Goal: Task Accomplishment & Management: Use online tool/utility

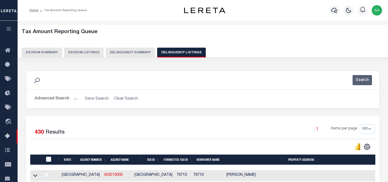
select select "500"
click at [128, 53] on button "Delinquency Summary" at bounding box center [130, 53] width 49 height 10
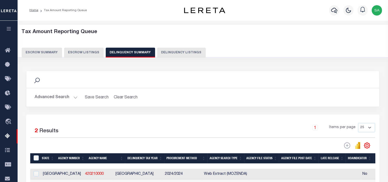
click at [75, 97] on button "Advanced Search" at bounding box center [56, 97] width 43 height 10
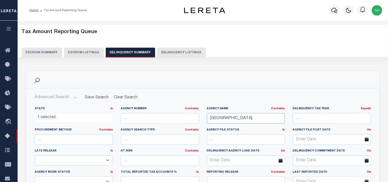
drag, startPoint x: 252, startPoint y: 120, endPoint x: 190, endPoint y: 121, distance: 62.6
click at [190, 121] on div "State In In AK AL AR AZ CA CO CT DC DE FL GA GU HI IA ID IL IN KS [GEOGRAPHIC_D…" at bounding box center [203, 160] width 344 height 106
paste input "[PERSON_NAME]"
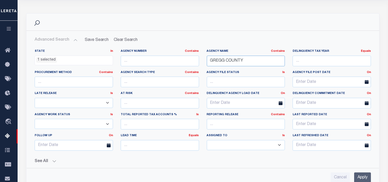
scroll to position [115, 0]
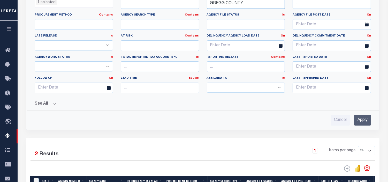
type input "GREGG COUNTY"
click at [362, 122] on input "Apply" at bounding box center [362, 120] width 17 height 11
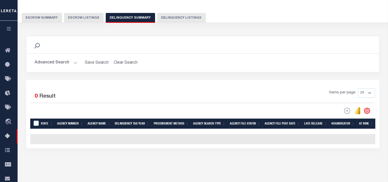
scroll to position [0, 0]
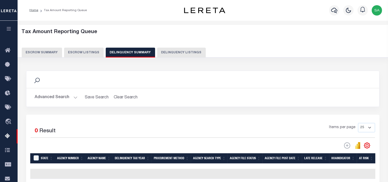
click at [75, 98] on button "Advanced Search" at bounding box center [56, 97] width 43 height 10
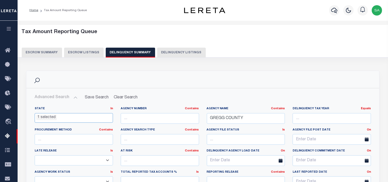
click at [68, 115] on ul "1 selected" at bounding box center [74, 116] width 78 height 7
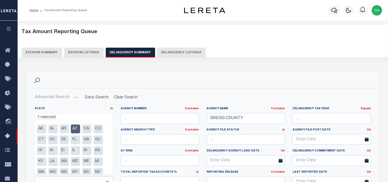
click at [76, 131] on li "AZ" at bounding box center [75, 128] width 9 height 9
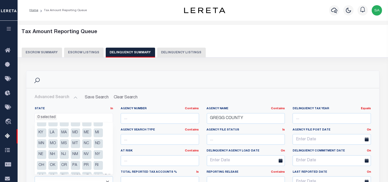
scroll to position [48, 0]
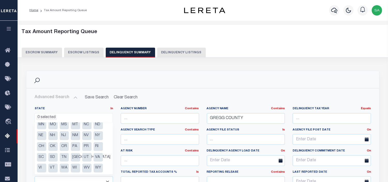
click at [75, 156] on li "[GEOGRAPHIC_DATA]" at bounding box center [75, 157] width 9 height 9
select select "[GEOGRAPHIC_DATA]"
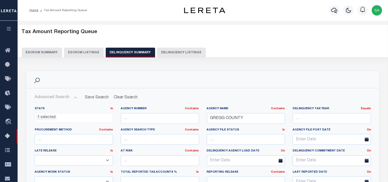
click at [222, 98] on h2 "Advanced Search Save Search Clear Search SummaryGridWrapper_dynamictable_____De…" at bounding box center [203, 97] width 345 height 10
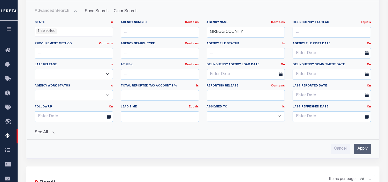
click at [360, 149] on input "Apply" at bounding box center [362, 149] width 17 height 11
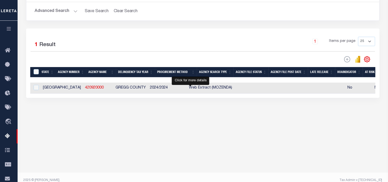
select select "500"
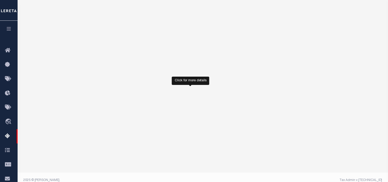
select select "500"
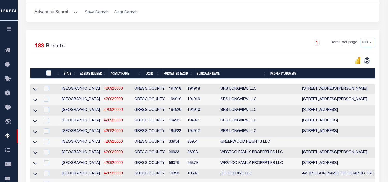
scroll to position [449, 0]
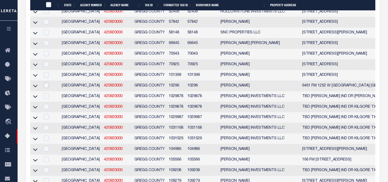
click at [47, 88] on input "checkbox" at bounding box center [46, 85] width 5 height 5
checkbox input "true"
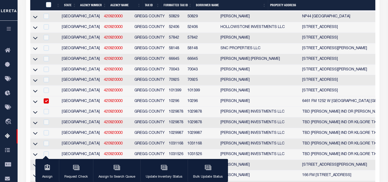
scroll to position [636, 0]
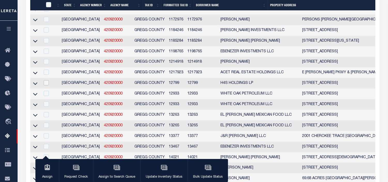
click at [44, 85] on input "checkbox" at bounding box center [46, 82] width 5 height 5
checkbox input "true"
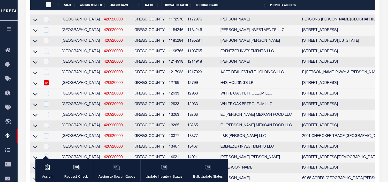
scroll to position [615, 0]
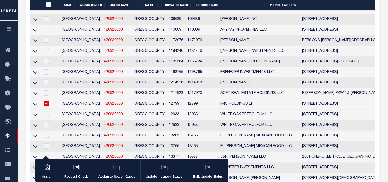
click at [47, 138] on input "checkbox" at bounding box center [46, 135] width 5 height 5
checkbox input "true"
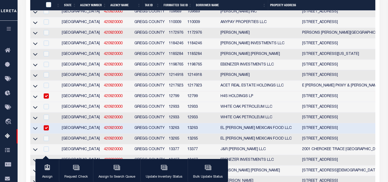
scroll to position [709, 0]
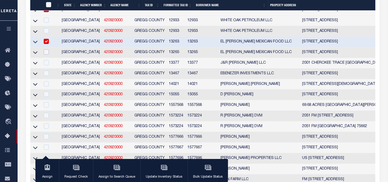
click at [46, 55] on input "checkbox" at bounding box center [46, 51] width 5 height 5
checkbox input "true"
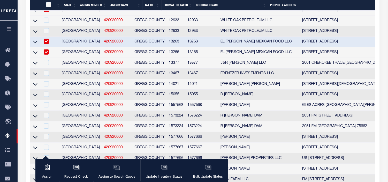
scroll to position [687, 0]
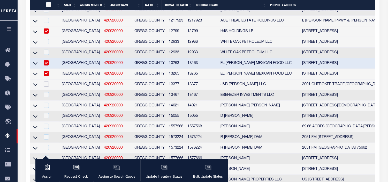
click at [45, 87] on input "checkbox" at bounding box center [46, 83] width 5 height 5
checkbox input "true"
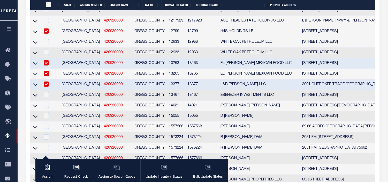
scroll to position [666, 0]
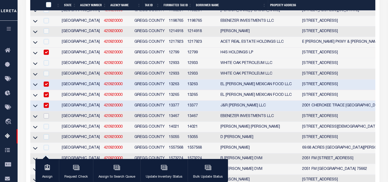
click at [45, 118] on input "checkbox" at bounding box center [46, 115] width 5 height 5
checkbox input "true"
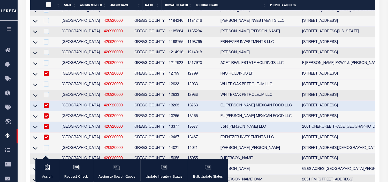
scroll to position [674, 0]
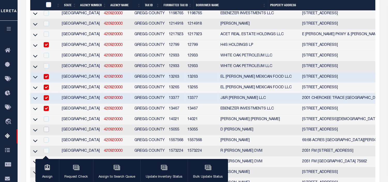
click at [46, 132] on input "checkbox" at bounding box center [46, 129] width 5 height 5
checkbox input "true"
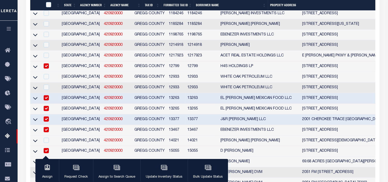
scroll to position [1000, 0]
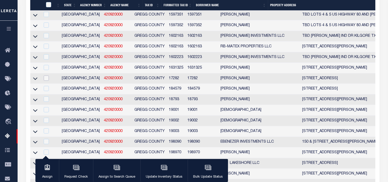
click at [48, 81] on input "checkbox" at bounding box center [46, 78] width 5 height 5
checkbox input "true"
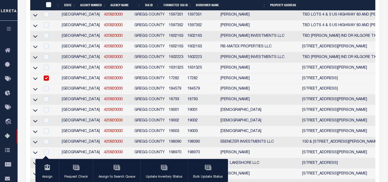
scroll to position [979, 0]
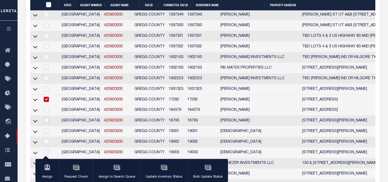
click at [46, 123] on input "checkbox" at bounding box center [46, 120] width 5 height 5
checkbox input "true"
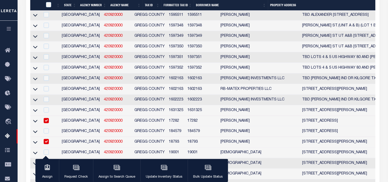
scroll to position [1044, 0]
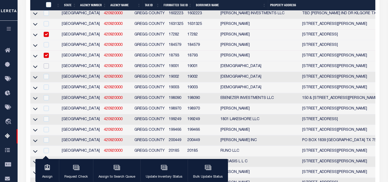
click at [46, 69] on input "checkbox" at bounding box center [46, 65] width 5 height 5
checkbox input "true"
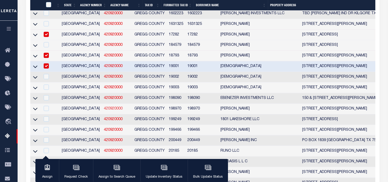
scroll to position [1023, 0]
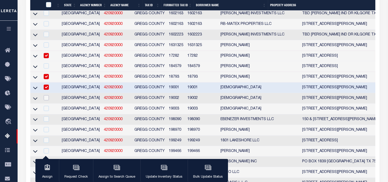
click at [46, 100] on input "checkbox" at bounding box center [46, 97] width 5 height 5
checkbox input "true"
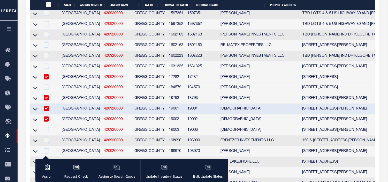
scroll to position [1059, 0]
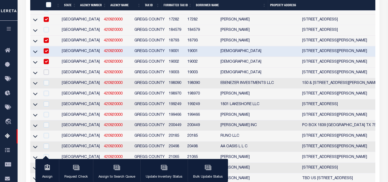
click at [47, 75] on input "checkbox" at bounding box center [46, 72] width 5 height 5
checkbox input "true"
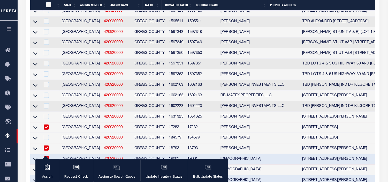
scroll to position [1118, 0]
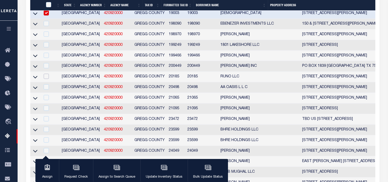
click at [46, 79] on input "checkbox" at bounding box center [46, 76] width 5 height 5
checkbox input "true"
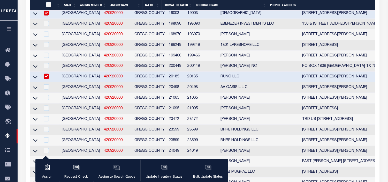
scroll to position [1097, 0]
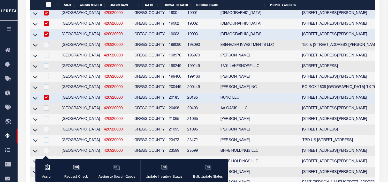
click at [45, 111] on input "checkbox" at bounding box center [46, 108] width 5 height 5
checkbox input "true"
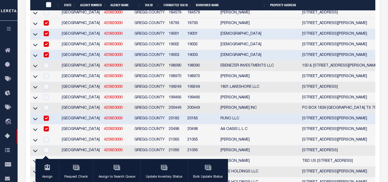
scroll to position [1105, 0]
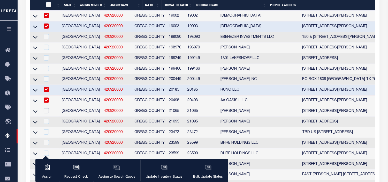
click at [46, 113] on input "checkbox" at bounding box center [46, 110] width 5 height 5
checkbox input "true"
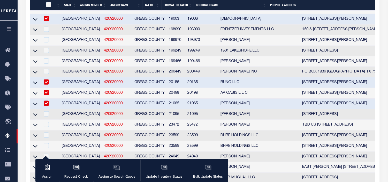
scroll to position [1141, 0]
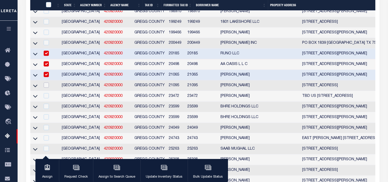
click at [45, 88] on input "checkbox" at bounding box center [46, 85] width 5 height 5
checkbox input "true"
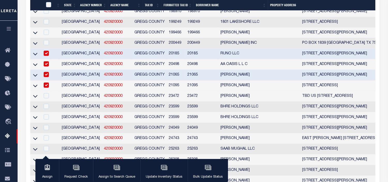
scroll to position [1120, 0]
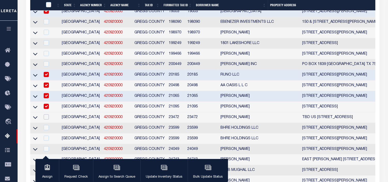
click at [47, 119] on input "checkbox" at bounding box center [46, 116] width 5 height 5
checkbox input "true"
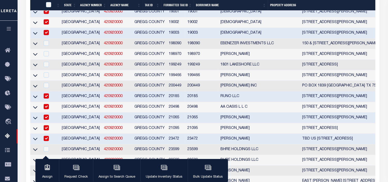
scroll to position [1185, 0]
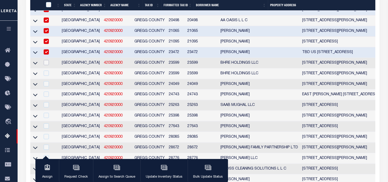
click at [46, 65] on input "checkbox" at bounding box center [46, 62] width 5 height 5
checkbox input "true"
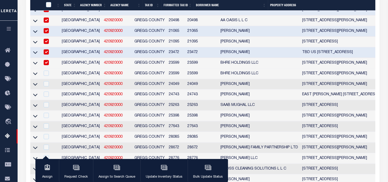
scroll to position [1163, 0]
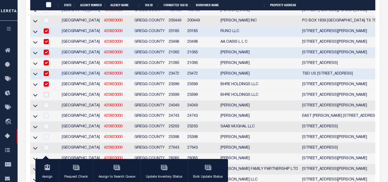
click at [47, 97] on input "checkbox" at bounding box center [46, 94] width 5 height 5
checkbox input "true"
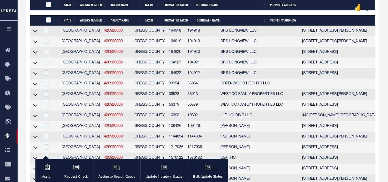
scroll to position [175, 0]
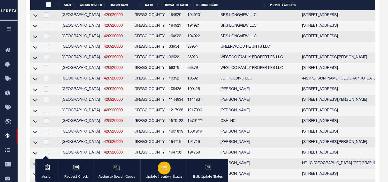
click at [164, 167] on icon "button" at bounding box center [164, 167] width 7 height 7
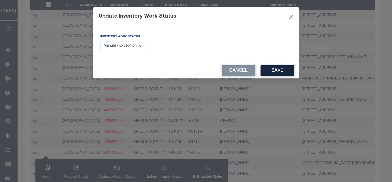
click at [141, 45] on select "Manual - Exception Pended - Awaiting Search Late Add Exception Completed" at bounding box center [124, 46] width 46 height 10
select select "4"
click at [101, 41] on select "Manual - Exception Pended - Awaiting Search Late Add Exception Completed" at bounding box center [124, 46] width 46 height 10
click at [276, 70] on button "Save" at bounding box center [278, 70] width 34 height 11
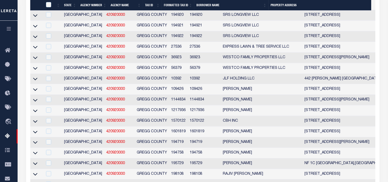
scroll to position [498, 0]
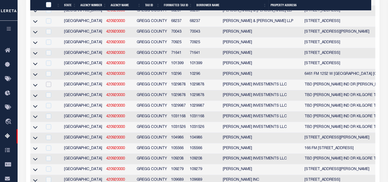
click at [47, 87] on input "checkbox" at bounding box center [48, 84] width 5 height 5
checkbox input "true"
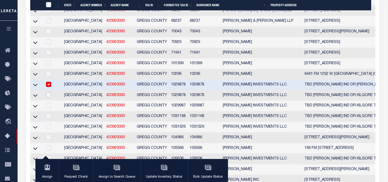
click at [49, 98] on input "checkbox" at bounding box center [48, 94] width 5 height 5
checkbox input "true"
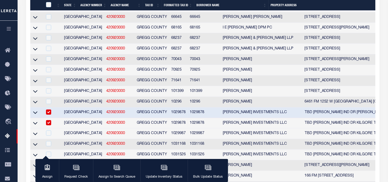
scroll to position [1900, 0]
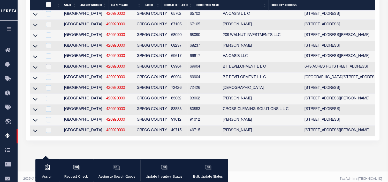
click at [50, 69] on input "checkbox" at bounding box center [48, 66] width 5 height 5
checkbox input "true"
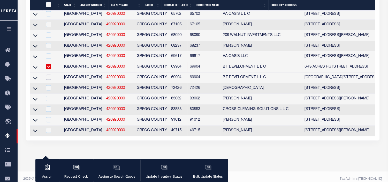
click at [48, 80] on input "checkbox" at bounding box center [48, 76] width 5 height 5
checkbox input "true"
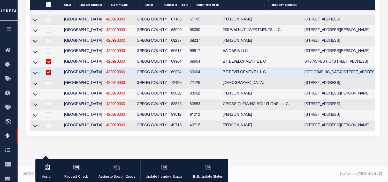
scroll to position [1622, 0]
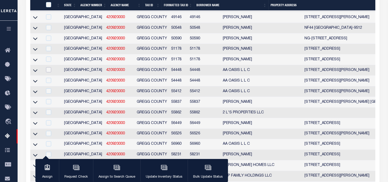
click at [50, 72] on input "checkbox" at bounding box center [48, 69] width 5 height 5
checkbox input "true"
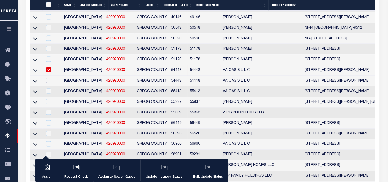
click at [48, 83] on input "checkbox" at bounding box center [48, 80] width 5 height 5
checkbox input "true"
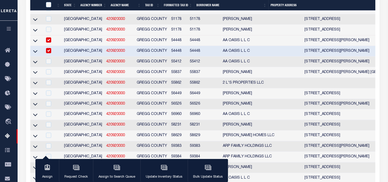
scroll to position [1364, 0]
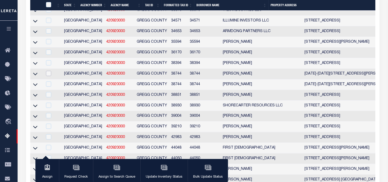
click at [48, 76] on input "checkbox" at bounding box center [48, 73] width 5 height 5
checkbox input "true"
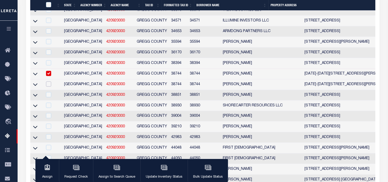
click at [48, 87] on input "checkbox" at bounding box center [48, 83] width 5 height 5
checkbox input "true"
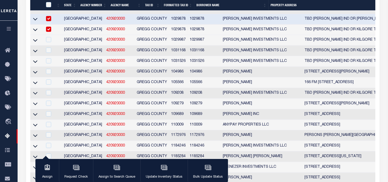
scroll to position [1072, 0]
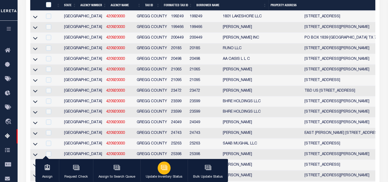
click at [163, 169] on icon "button" at bounding box center [164, 167] width 7 height 7
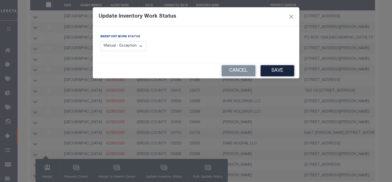
click at [141, 45] on select "Manual - Exception Pended - Awaiting Search Late Add Exception Completed" at bounding box center [124, 46] width 46 height 10
select select "4"
click at [101, 41] on select "Manual - Exception Pended - Awaiting Search Late Add Exception Completed" at bounding box center [124, 46] width 46 height 10
click at [268, 69] on button "Save" at bounding box center [278, 70] width 34 height 11
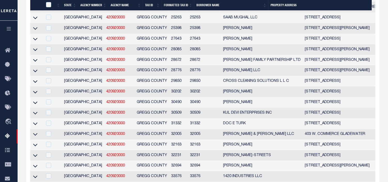
scroll to position [744, 0]
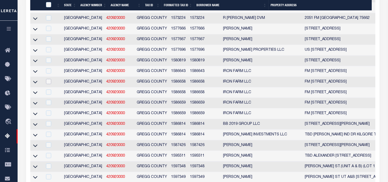
click at [48, 84] on input "checkbox" at bounding box center [48, 81] width 5 height 5
checkbox input "true"
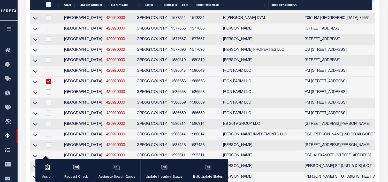
click at [47, 94] on input "checkbox" at bounding box center [48, 91] width 5 height 5
checkbox input "true"
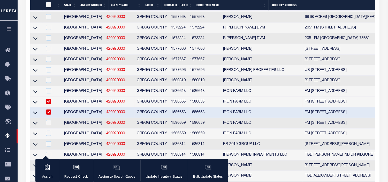
scroll to position [780, 0]
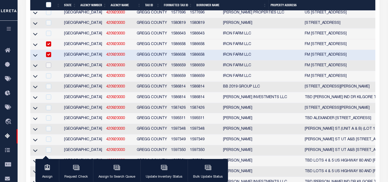
click at [50, 68] on input "checkbox" at bounding box center [48, 65] width 5 height 5
checkbox input "true"
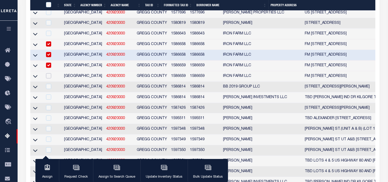
click at [49, 78] on input "checkbox" at bounding box center [48, 75] width 5 height 5
checkbox input "true"
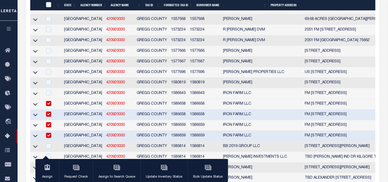
scroll to position [779, 0]
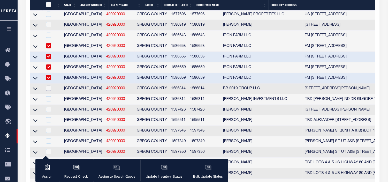
click at [48, 91] on input "checkbox" at bounding box center [48, 88] width 5 height 5
checkbox input "true"
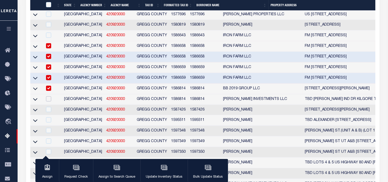
click at [48, 101] on input "checkbox" at bounding box center [48, 98] width 5 height 5
checkbox input "true"
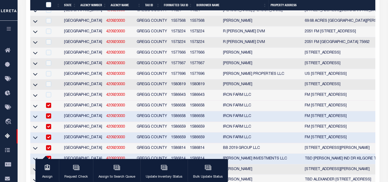
scroll to position [893, 0]
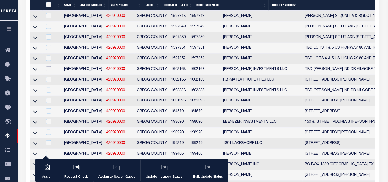
click at [47, 71] on input "checkbox" at bounding box center [48, 68] width 5 height 5
checkbox input "true"
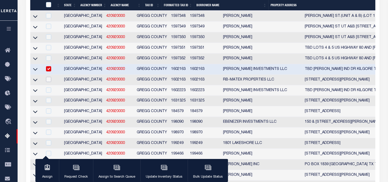
click at [48, 82] on input "checkbox" at bounding box center [48, 79] width 5 height 5
checkbox input "true"
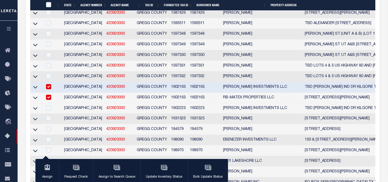
scroll to position [891, 0]
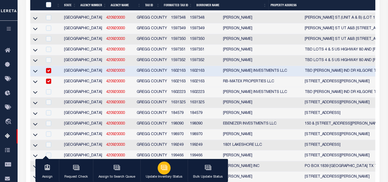
click at [159, 169] on div "button" at bounding box center [164, 167] width 13 height 13
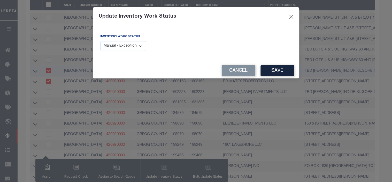
click at [141, 45] on select "Manual - Exception Pended - Awaiting Search Late Add Exception Completed" at bounding box center [124, 46] width 46 height 10
select select "4"
click at [101, 41] on select "Manual - Exception Pended - Awaiting Search Late Add Exception Completed" at bounding box center [124, 46] width 46 height 10
click at [285, 71] on button "Save" at bounding box center [278, 70] width 34 height 11
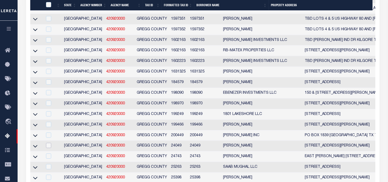
click at [47, 148] on input "checkbox" at bounding box center [48, 145] width 5 height 5
checkbox input "true"
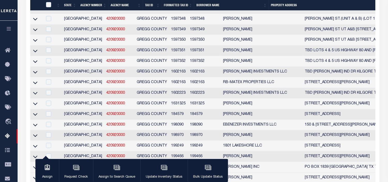
scroll to position [916, 0]
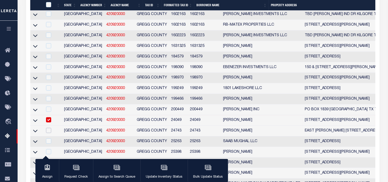
click at [50, 133] on input "checkbox" at bounding box center [48, 130] width 5 height 5
checkbox input "true"
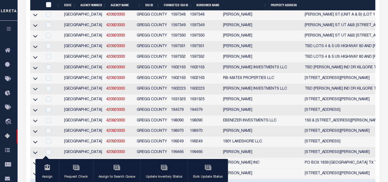
scroll to position [979, 0]
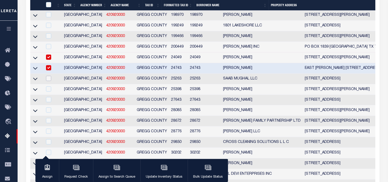
click at [50, 81] on input "checkbox" at bounding box center [48, 78] width 5 height 5
checkbox input "true"
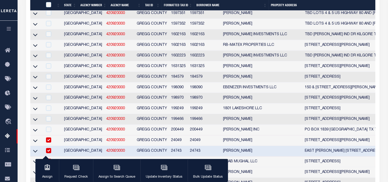
scroll to position [990, 0]
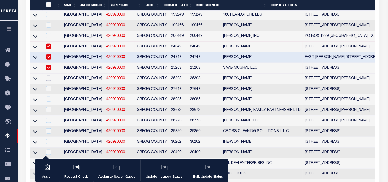
click at [47, 81] on input "checkbox" at bounding box center [48, 78] width 5 height 5
checkbox input "true"
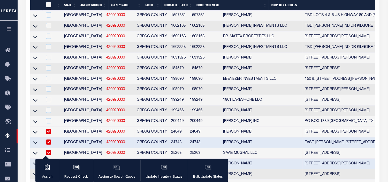
scroll to position [962, 0]
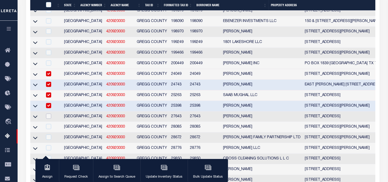
click at [47, 119] on input "checkbox" at bounding box center [48, 116] width 5 height 5
checkbox input "true"
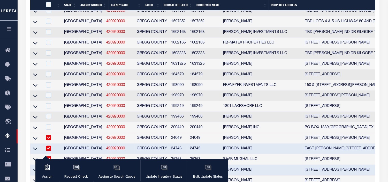
scroll to position [1022, 0]
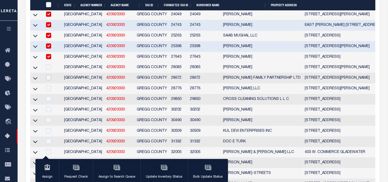
click at [49, 80] on input "checkbox" at bounding box center [48, 77] width 5 height 5
checkbox input "true"
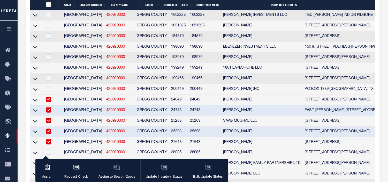
scroll to position [1033, 0]
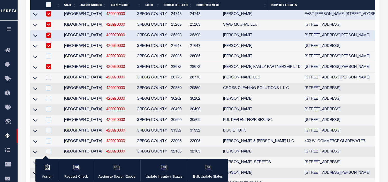
click at [48, 80] on input "checkbox" at bounding box center [48, 77] width 5 height 5
checkbox input "true"
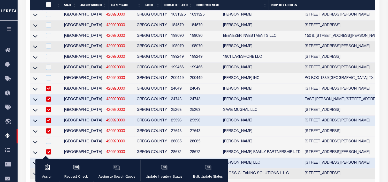
scroll to position [1043, 0]
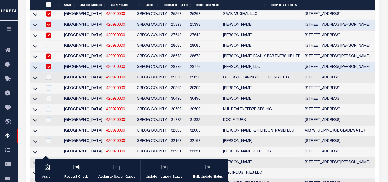
click at [48, 80] on input "checkbox" at bounding box center [48, 77] width 5 height 5
checkbox input "true"
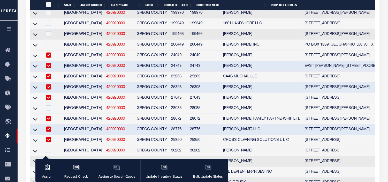
scroll to position [1010, 0]
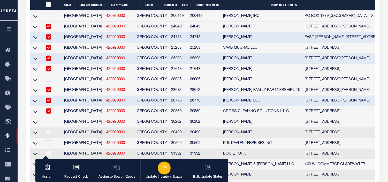
click at [162, 169] on icon "button" at bounding box center [164, 167] width 7 height 7
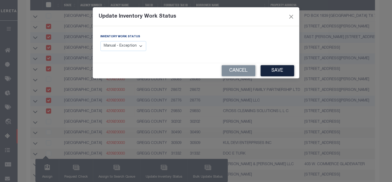
click at [125, 46] on select "Manual - Exception Pended - Awaiting Search Late Add Exception Completed" at bounding box center [124, 46] width 46 height 10
select select "4"
click at [101, 41] on select "Manual - Exception Pended - Awaiting Search Late Add Exception Completed" at bounding box center [124, 46] width 46 height 10
click at [286, 72] on button "Save" at bounding box center [278, 70] width 34 height 11
